Goal: Information Seeking & Learning: Learn about a topic

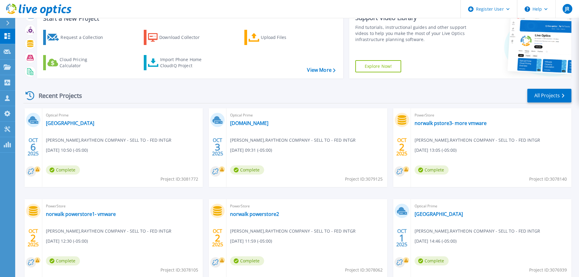
scroll to position [60, 0]
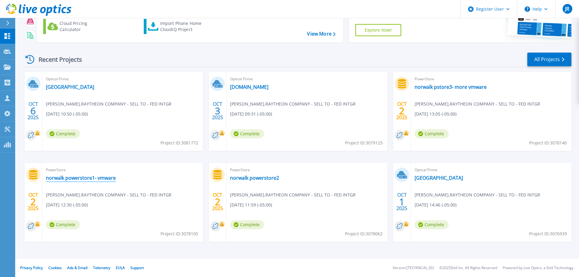
click at [103, 177] on link "norwalk powerstore1- vmware" at bounding box center [81, 178] width 70 height 6
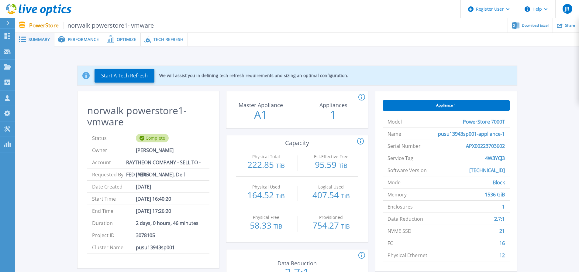
click at [91, 42] on span "Performance" at bounding box center [83, 39] width 31 height 4
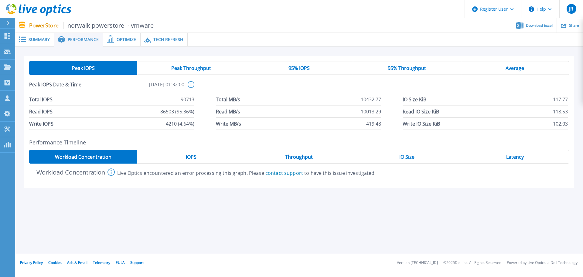
click at [198, 156] on div "IOPS" at bounding box center [191, 157] width 108 height 14
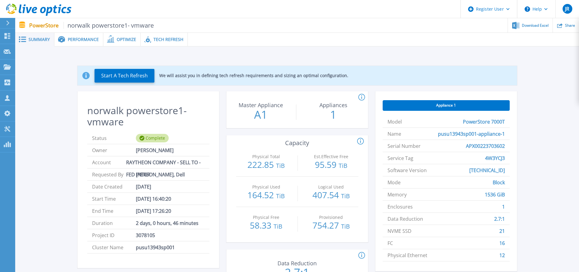
click at [35, 9] on icon at bounding box center [38, 10] width 65 height 12
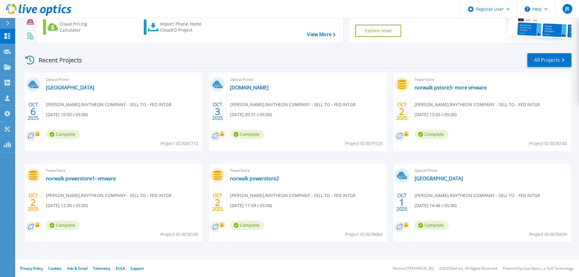
scroll to position [60, 0]
click at [262, 179] on link "norwalk powerstore2" at bounding box center [254, 178] width 49 height 6
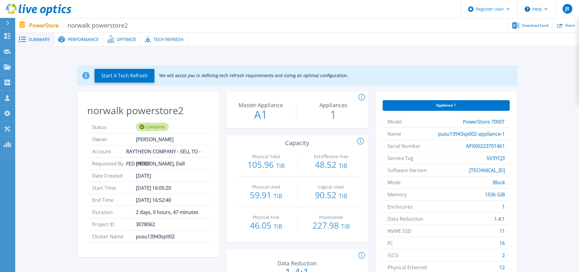
click at [85, 39] on span "Performance" at bounding box center [83, 39] width 31 height 4
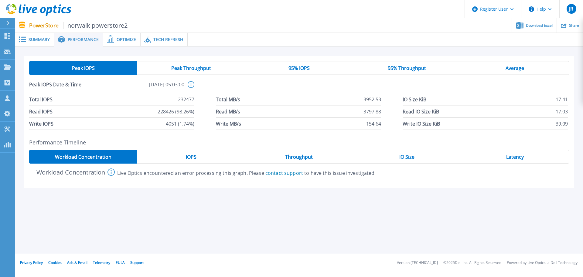
click at [198, 159] on div "IOPS" at bounding box center [191, 157] width 108 height 14
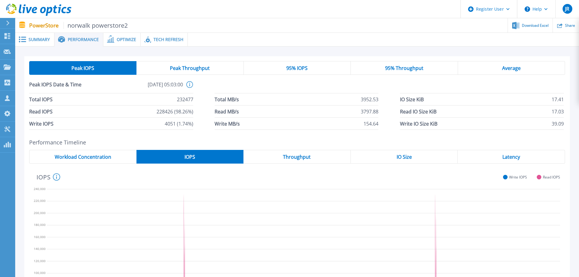
click at [299, 68] on span "95% IOPS" at bounding box center [296, 68] width 21 height 5
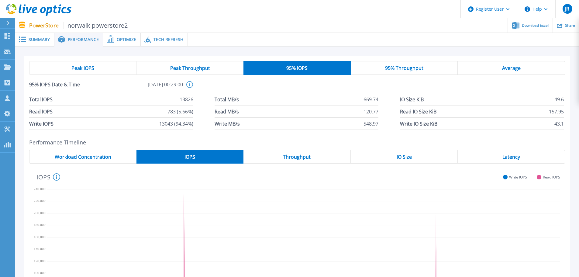
click at [97, 71] on div "Peak IOPS" at bounding box center [82, 68] width 107 height 14
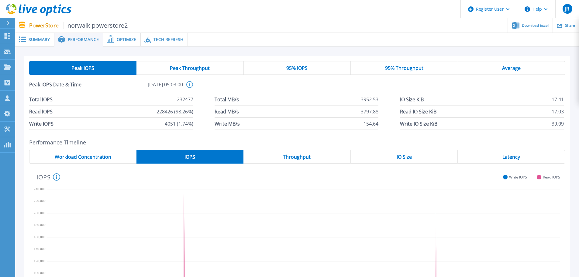
click at [101, 67] on div "Peak IOPS" at bounding box center [82, 68] width 107 height 14
click at [187, 68] on span "Peak Throughput" at bounding box center [190, 68] width 40 height 5
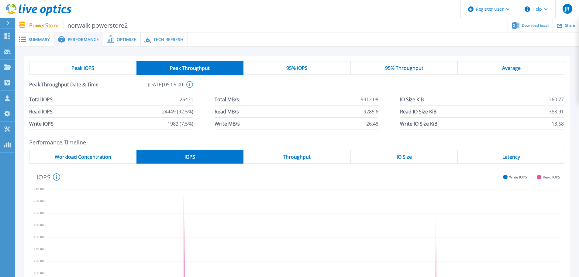
click at [115, 66] on div "Peak IOPS" at bounding box center [82, 68] width 107 height 14
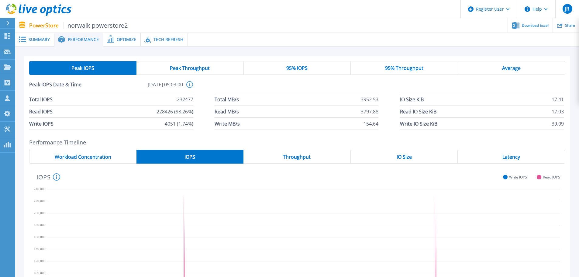
click at [149, 68] on div "Peak Throughput" at bounding box center [189, 68] width 107 height 14
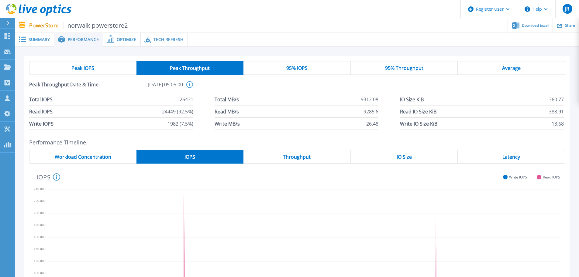
click at [114, 67] on div "Peak IOPS" at bounding box center [82, 68] width 107 height 14
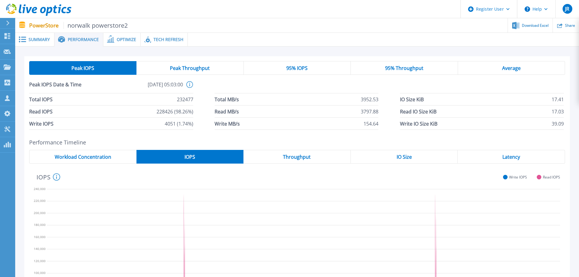
click at [275, 69] on div "95% IOPS" at bounding box center [297, 68] width 107 height 14
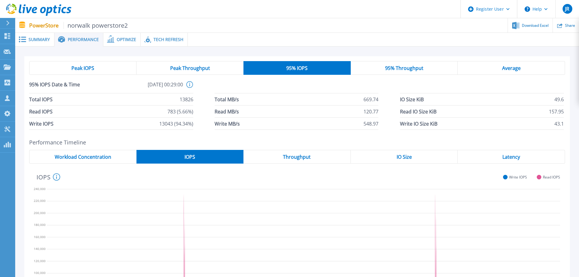
click at [106, 66] on div "Peak IOPS" at bounding box center [82, 68] width 107 height 14
